Goal: Contribute content

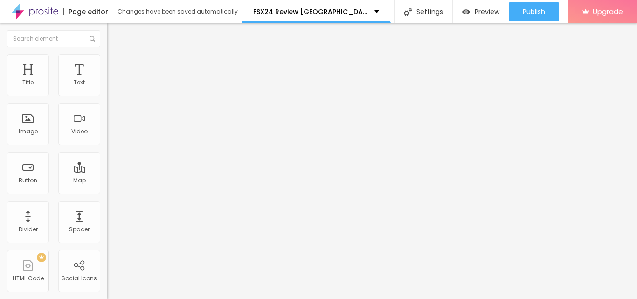
click at [107, 80] on span "Add image" at bounding box center [126, 76] width 38 height 8
click at [107, 191] on input "https://" at bounding box center [163, 186] width 112 height 9
paste input "[DOMAIN_NAME][URL][DOMAIN_NAME]"
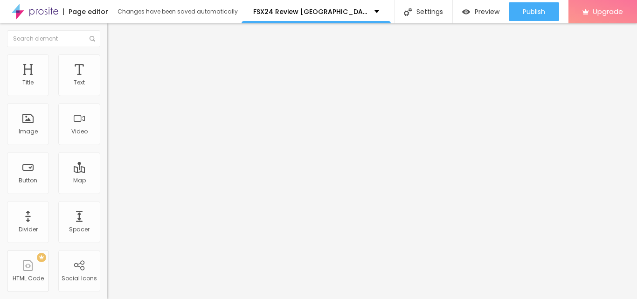
scroll to position [0, 42]
type input "[URL][DOMAIN_NAME][DOMAIN_NAME]"
click at [114, 35] on div "Edit Text" at bounding box center [135, 33] width 42 height 7
click at [107, 112] on img at bounding box center [110, 108] width 7 height 7
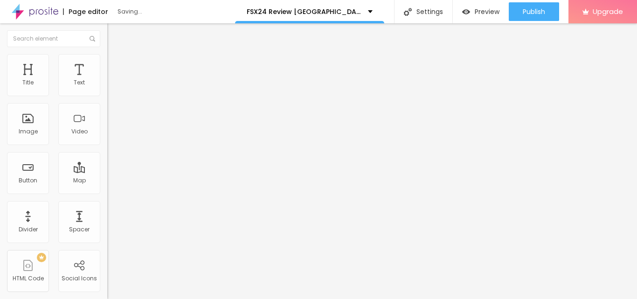
click at [107, 88] on input "Click me" at bounding box center [163, 82] width 112 height 9
paste input "🔥La vente est en cours maintenant🔥"
type input "🔥La vente est en cours maintenant🔥"
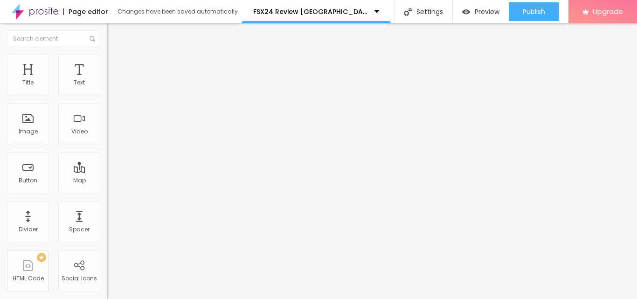
click at [107, 192] on input "https://" at bounding box center [163, 187] width 112 height 9
paste input "[DOMAIN_NAME][URL][DOMAIN_NAME]"
type input "[URL][DOMAIN_NAME][DOMAIN_NAME]"
click at [107, 255] on div "Edit Button Content Style Advanced Text 🔥La vente est en cours maintenant🔥 Alig…" at bounding box center [160, 161] width 107 height 276
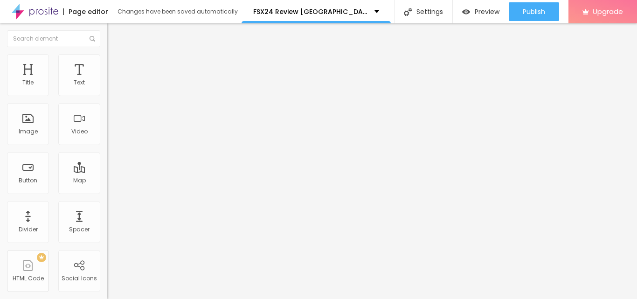
scroll to position [0, 0]
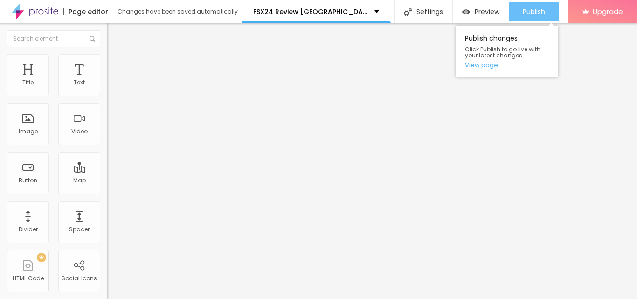
click at [531, 14] on span "Publish" at bounding box center [534, 11] width 22 height 7
